Goal: Information Seeking & Learning: Check status

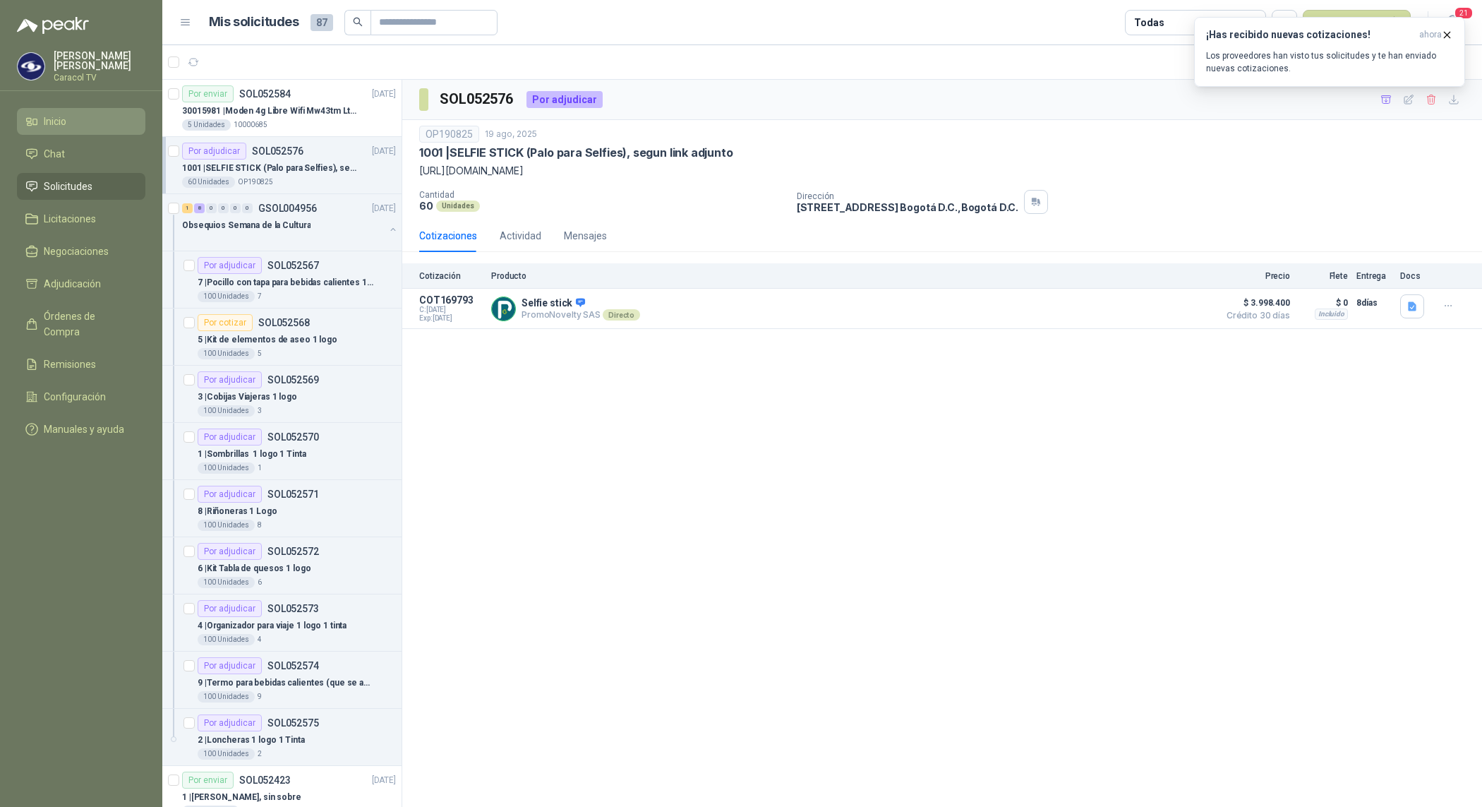
click at [72, 128] on li "Inicio" at bounding box center [81, 122] width 112 height 16
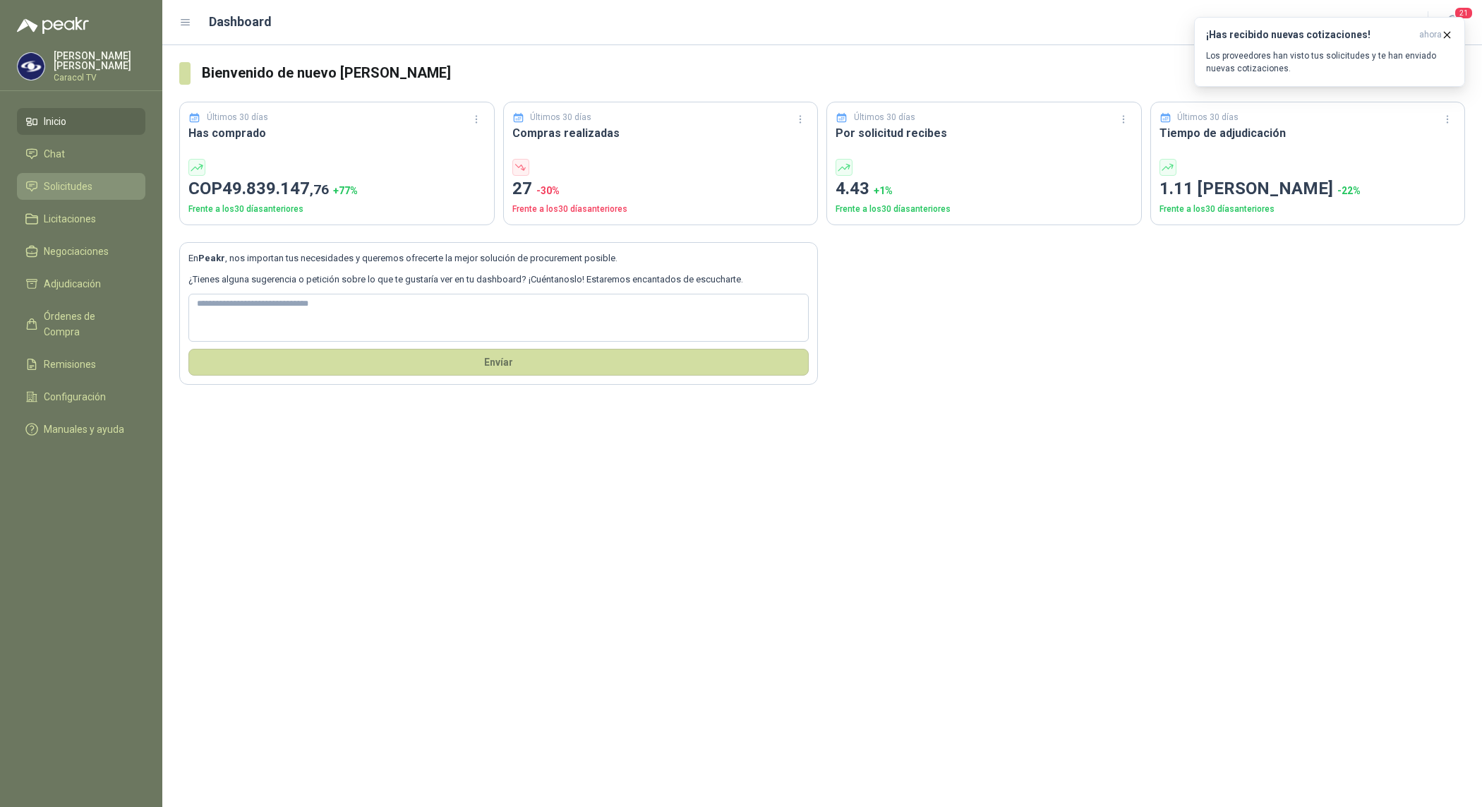
click at [90, 192] on span "Solicitudes" at bounding box center [68, 187] width 49 height 16
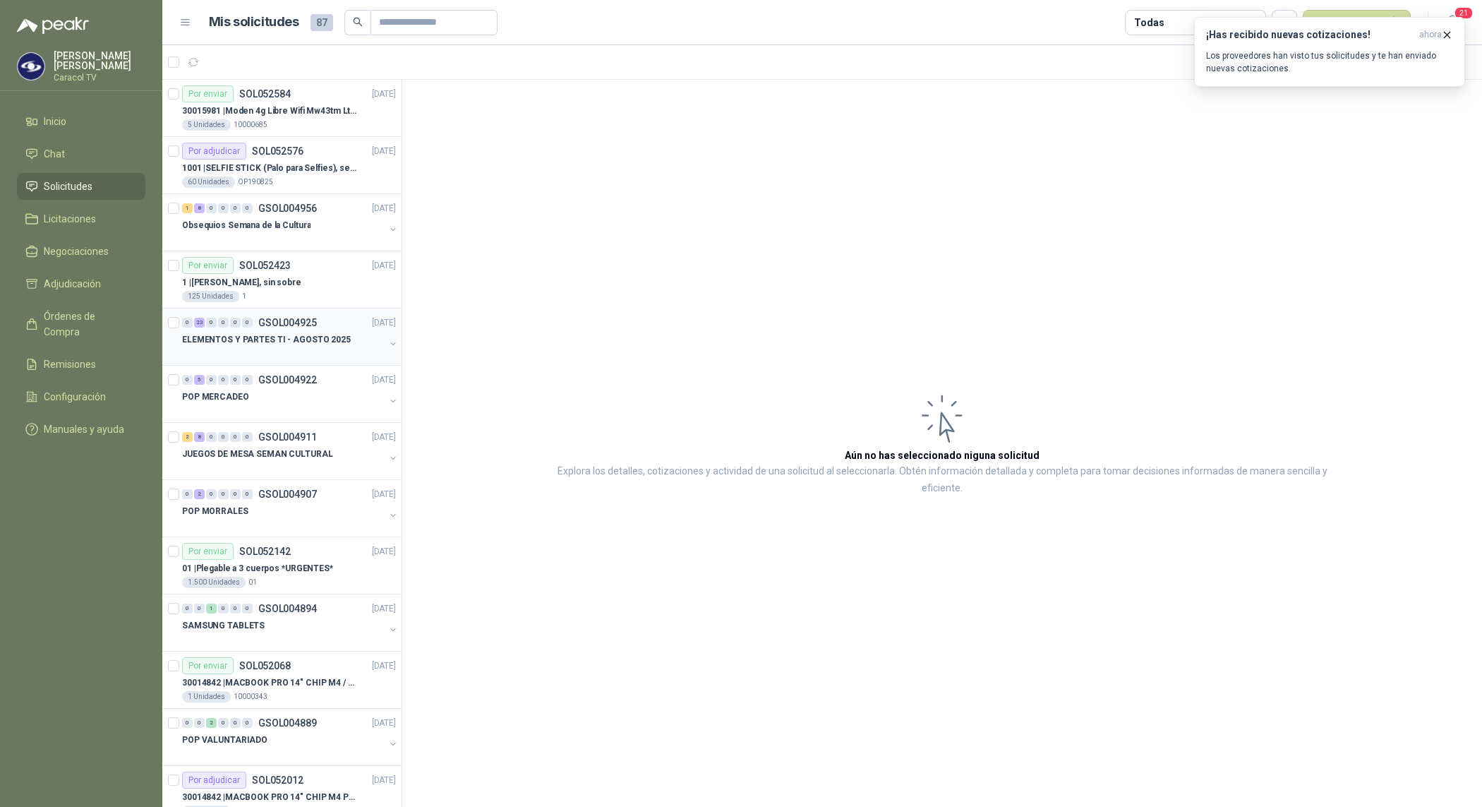
click at [333, 340] on p "ELEMENTOS Y PARTES TI - AGOSTO 2025" at bounding box center [266, 339] width 169 height 13
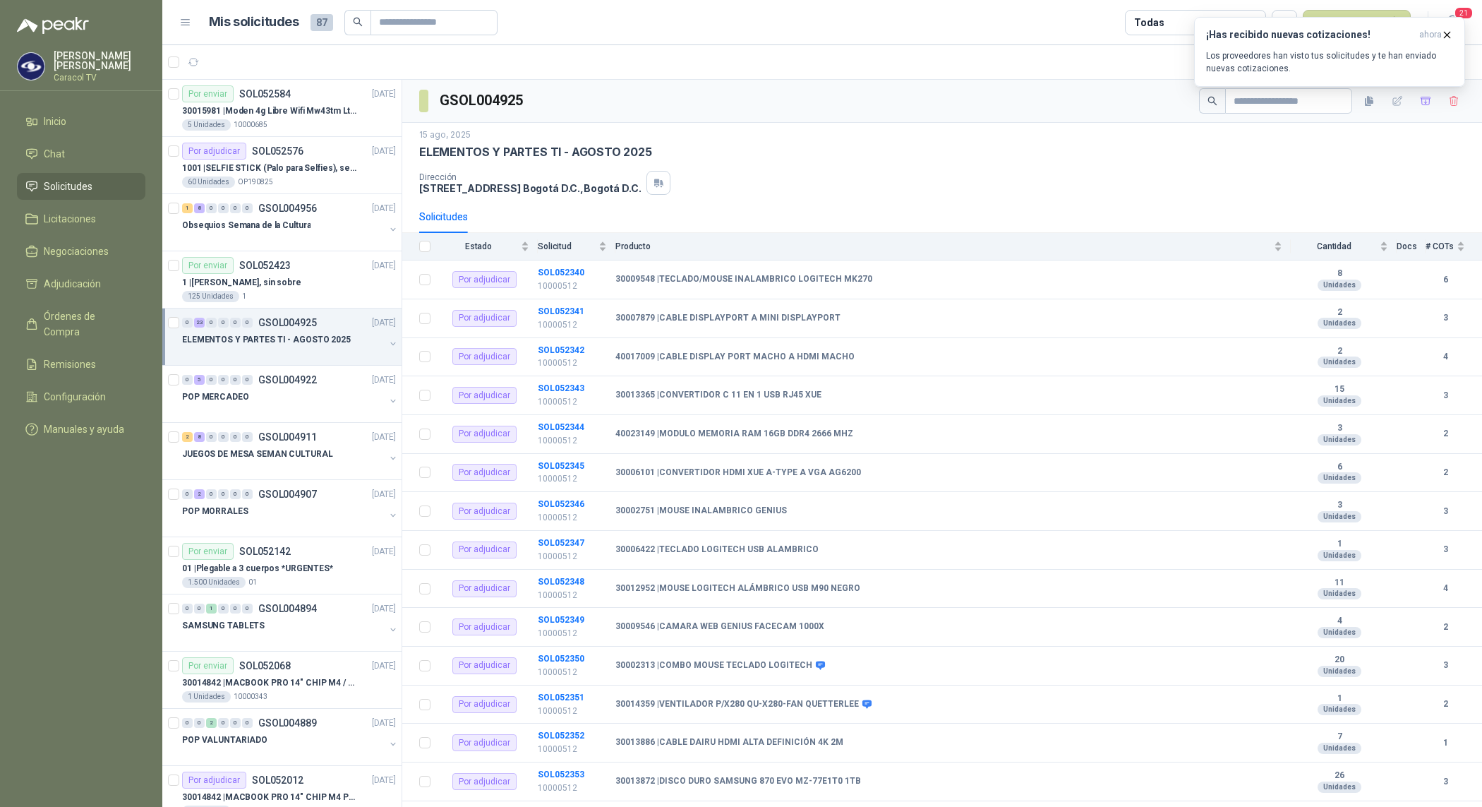
click at [323, 350] on div at bounding box center [283, 353] width 203 height 11
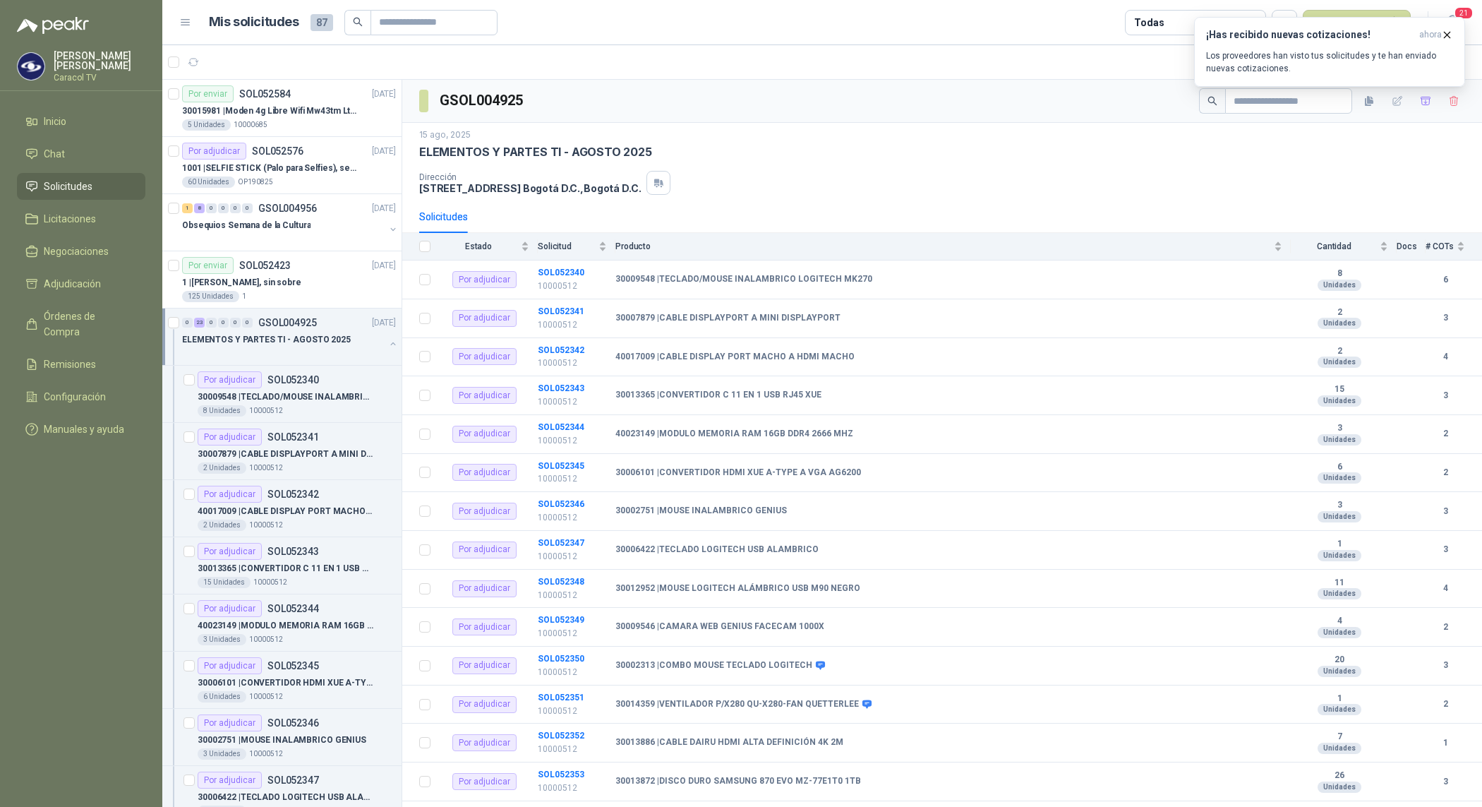
scroll to position [1, 0]
click at [295, 636] on div "3 Unidades 10000512" at bounding box center [297, 638] width 198 height 11
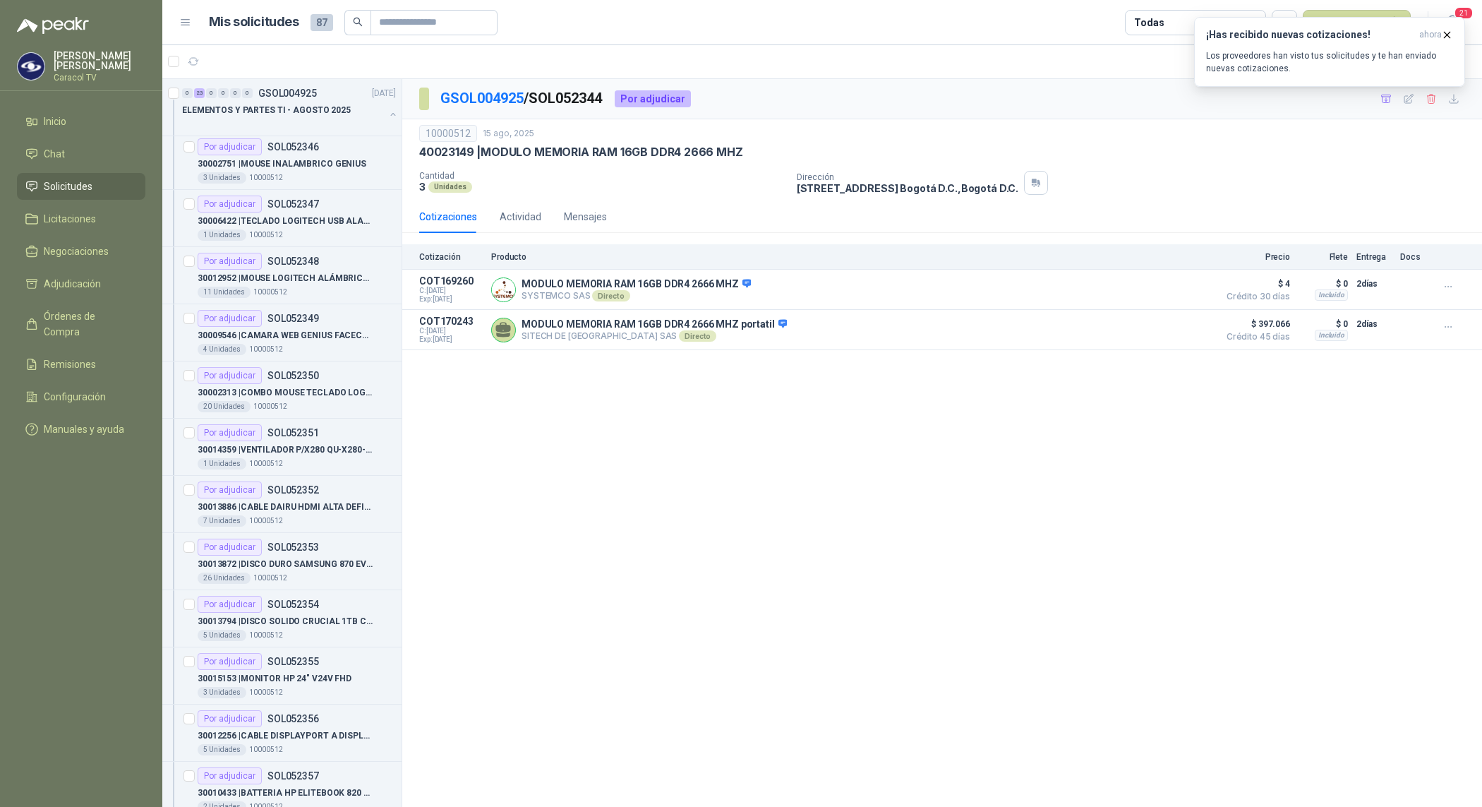
scroll to position [622, 0]
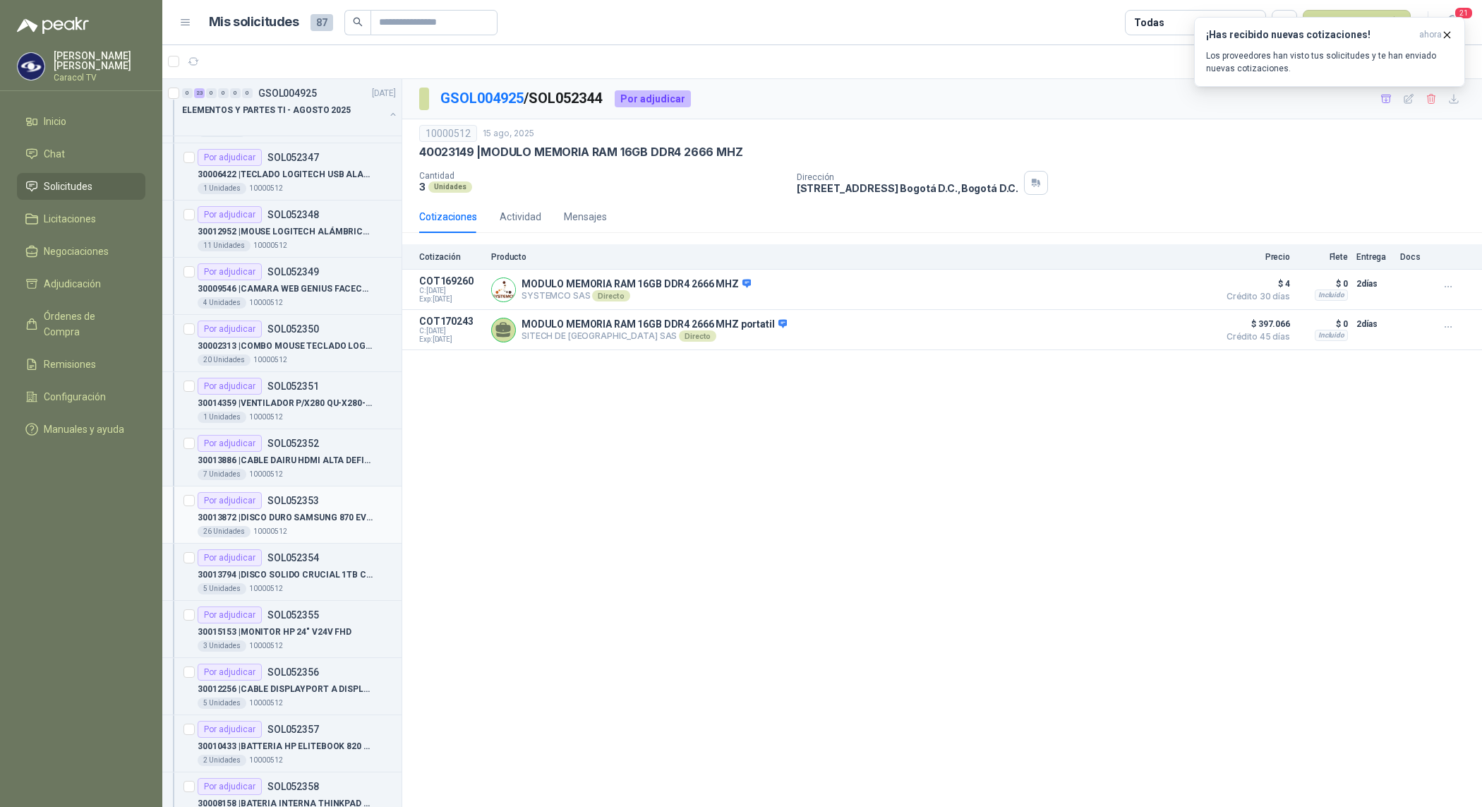
click at [349, 522] on p "30013872 | DISCO DURO SAMSUNG 870 EVO MZ-77E1T0 1TB" at bounding box center [286, 517] width 176 height 13
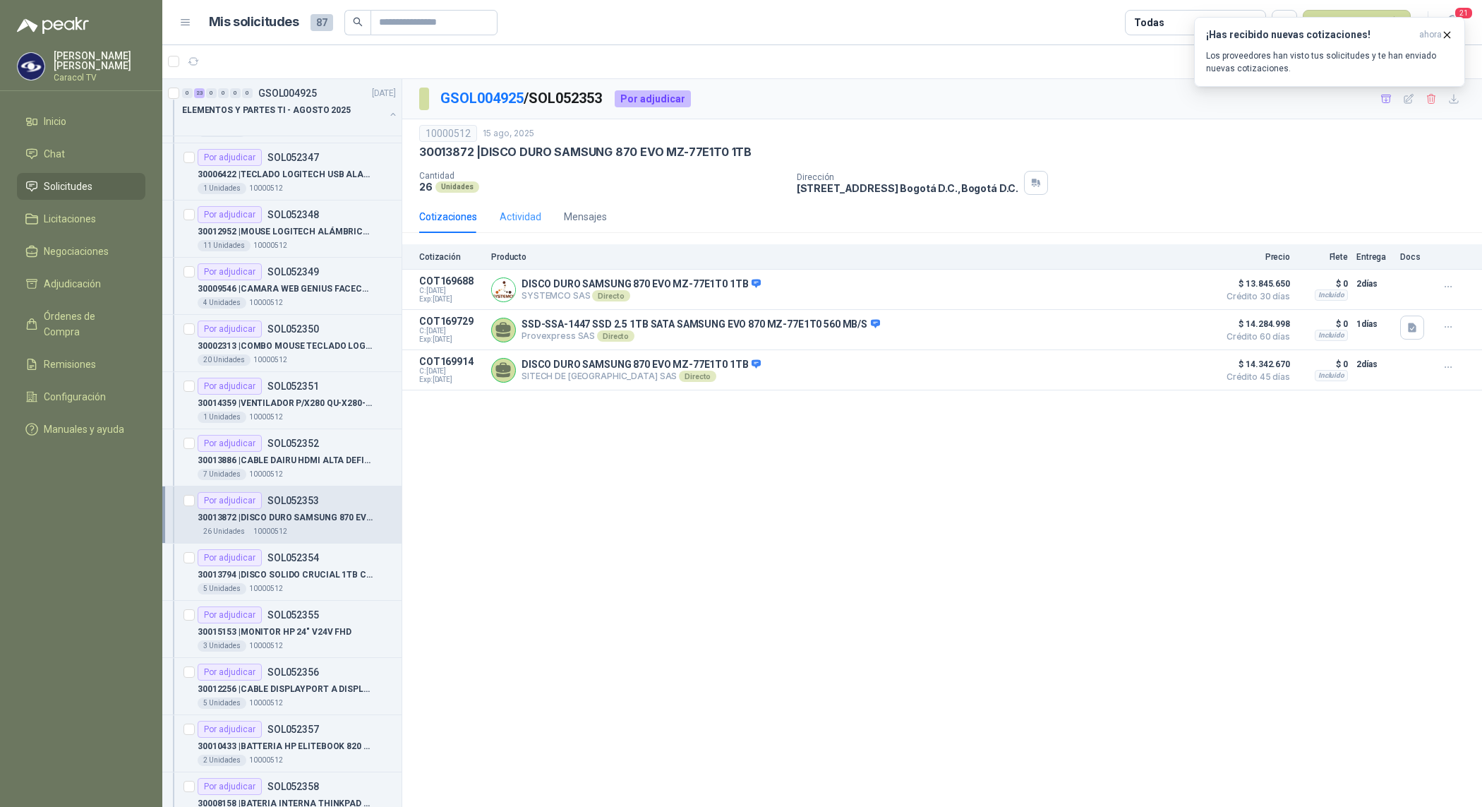
click at [512, 231] on div "Actividad" at bounding box center [521, 216] width 42 height 32
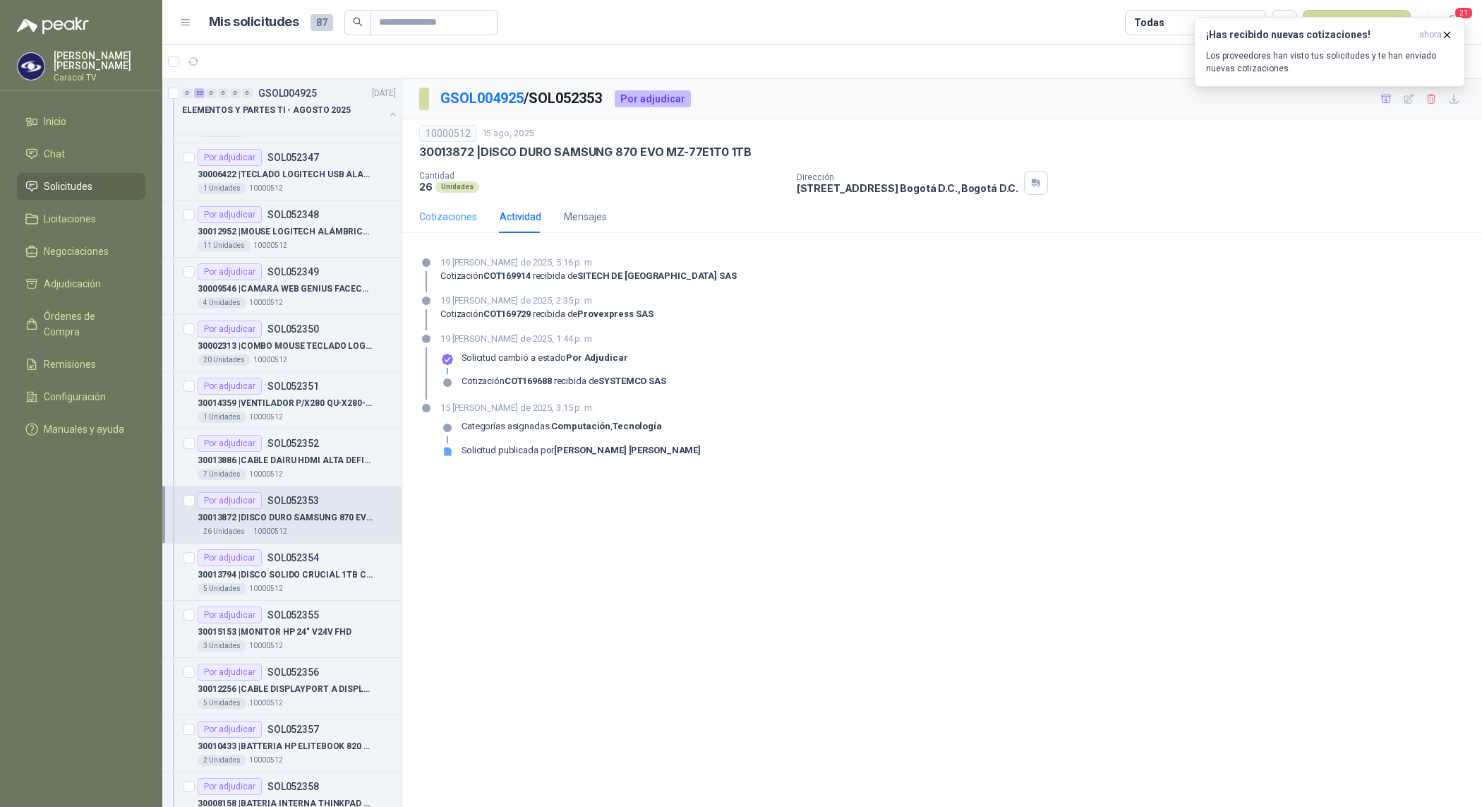
click at [459, 228] on div "Cotizaciones" at bounding box center [448, 216] width 58 height 32
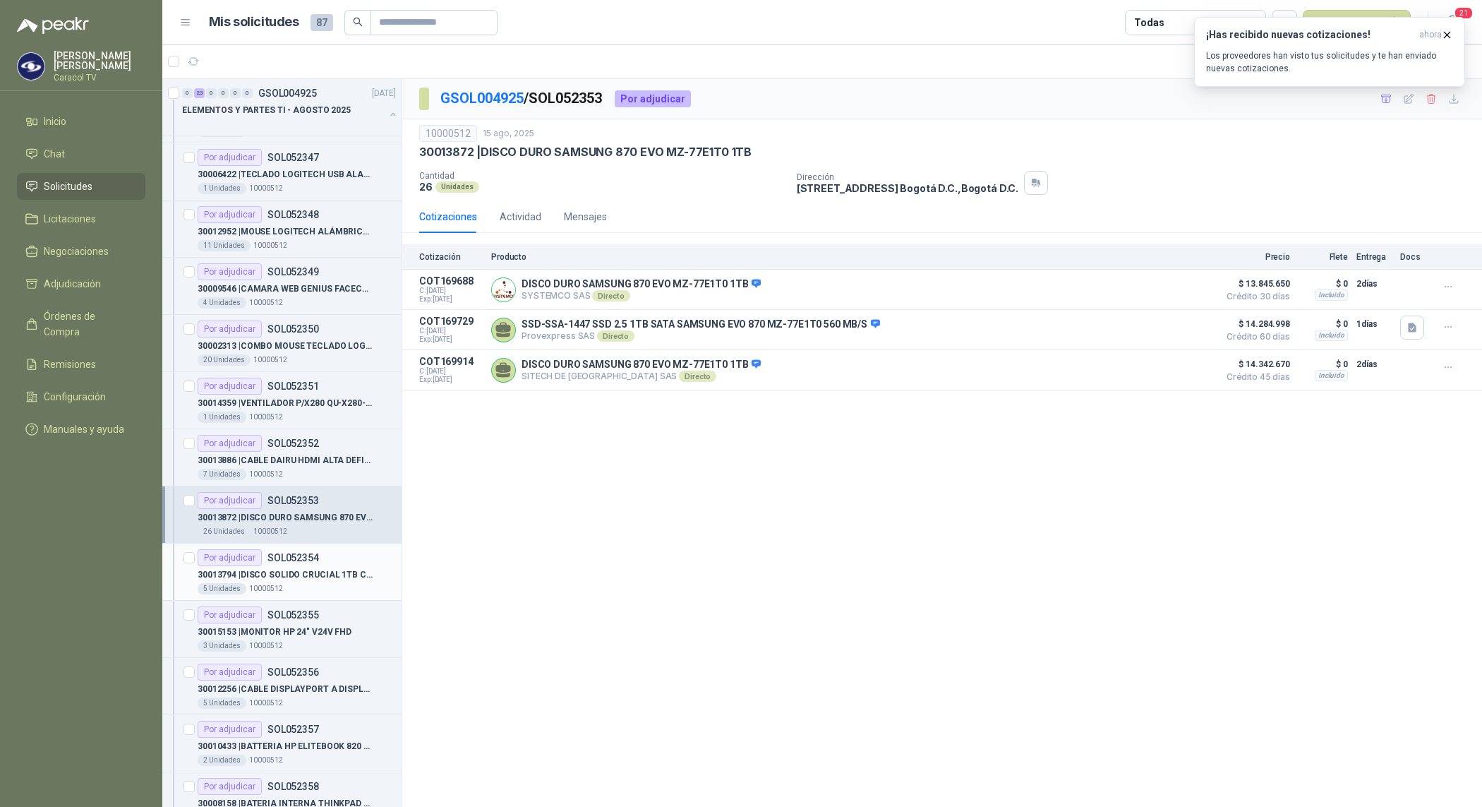
click at [330, 601] on article "Por adjudicar SOL052354 30013794 | DISCO SOLIDO CRUCIAL 1TB CT1000P3PSSD 5 Un…" at bounding box center [281, 571] width 239 height 57
